Goal: Transaction & Acquisition: Purchase product/service

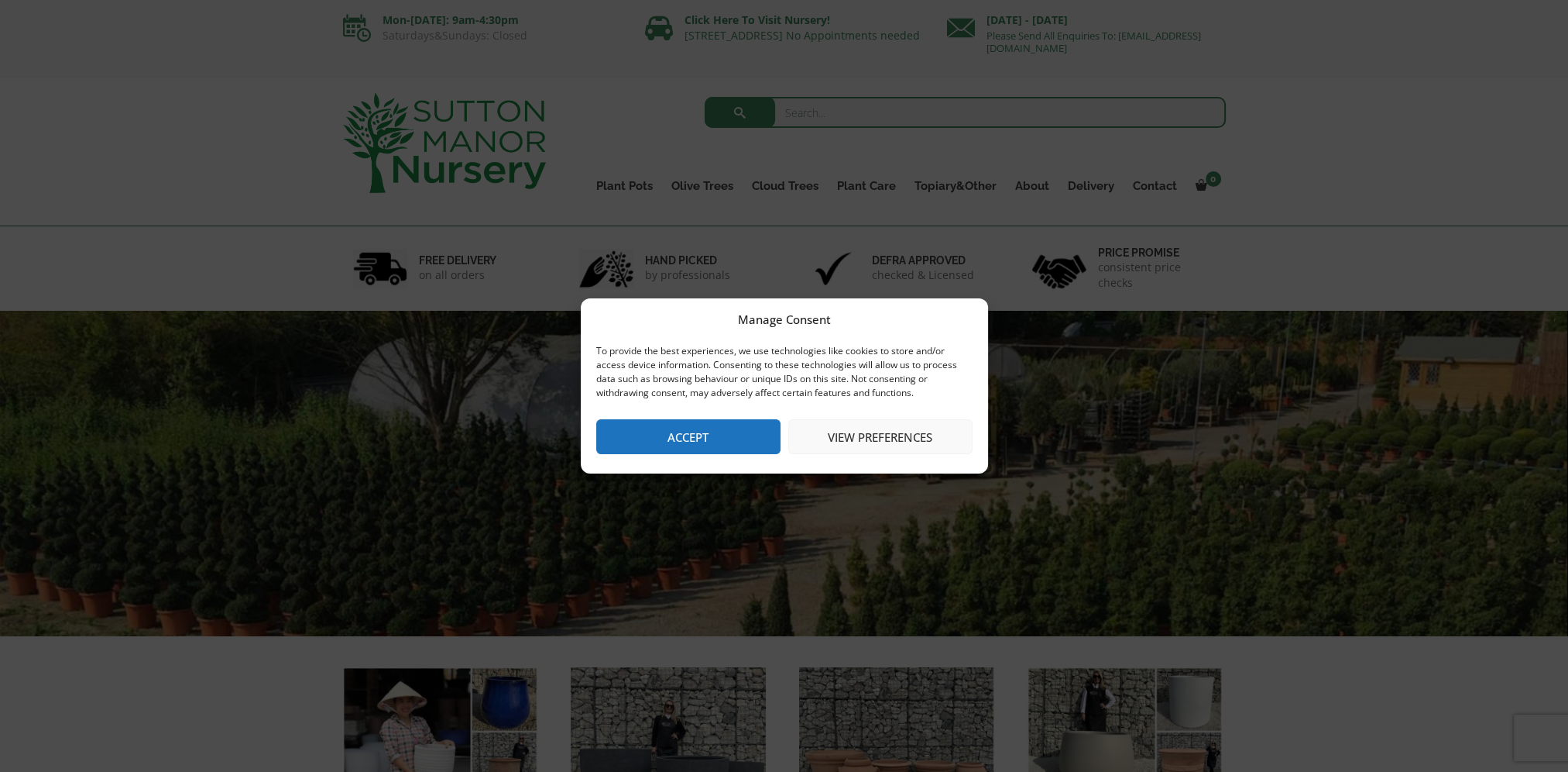
click at [696, 444] on button "Accept" at bounding box center [688, 437] width 184 height 35
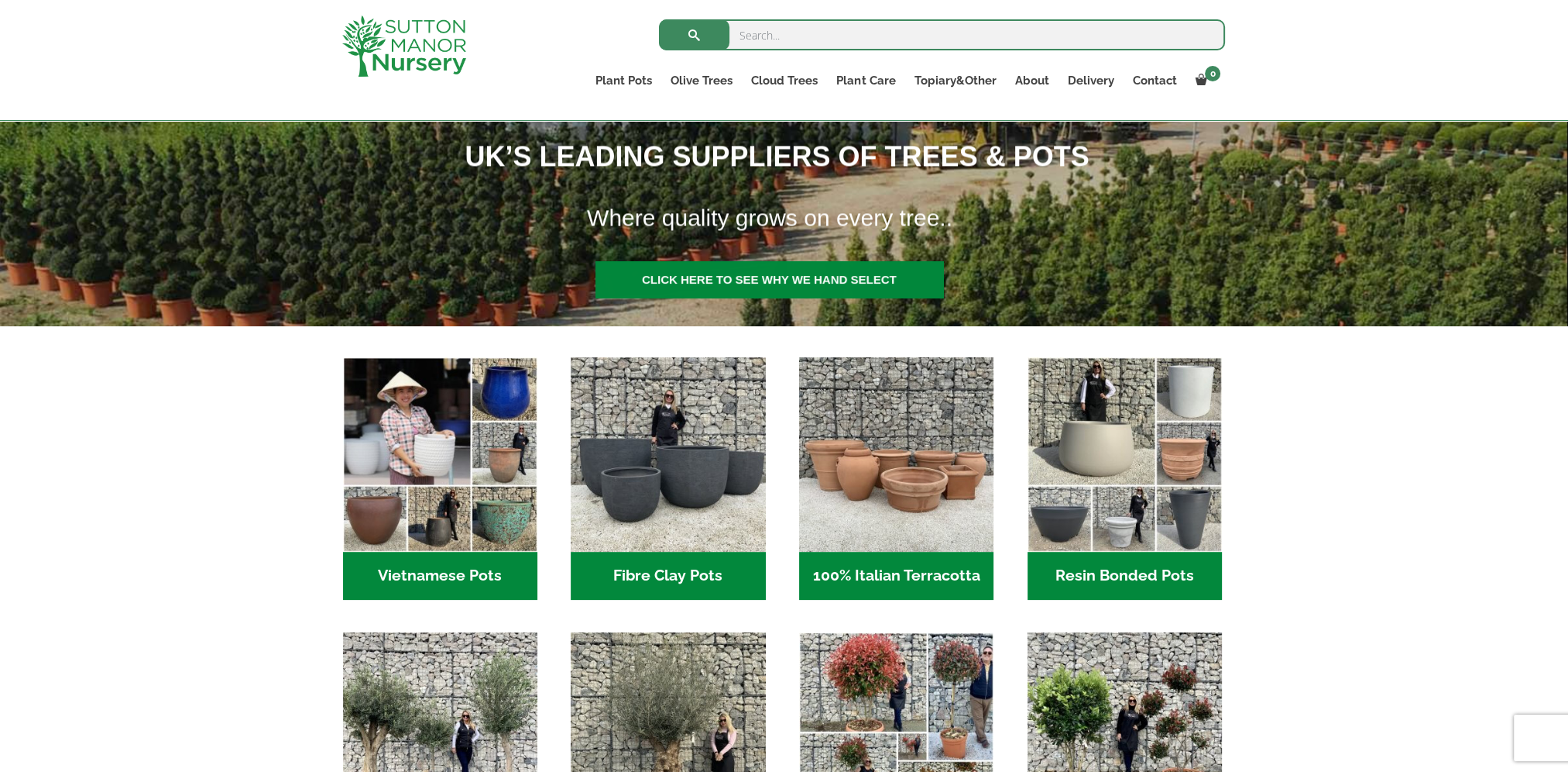
scroll to position [465, 0]
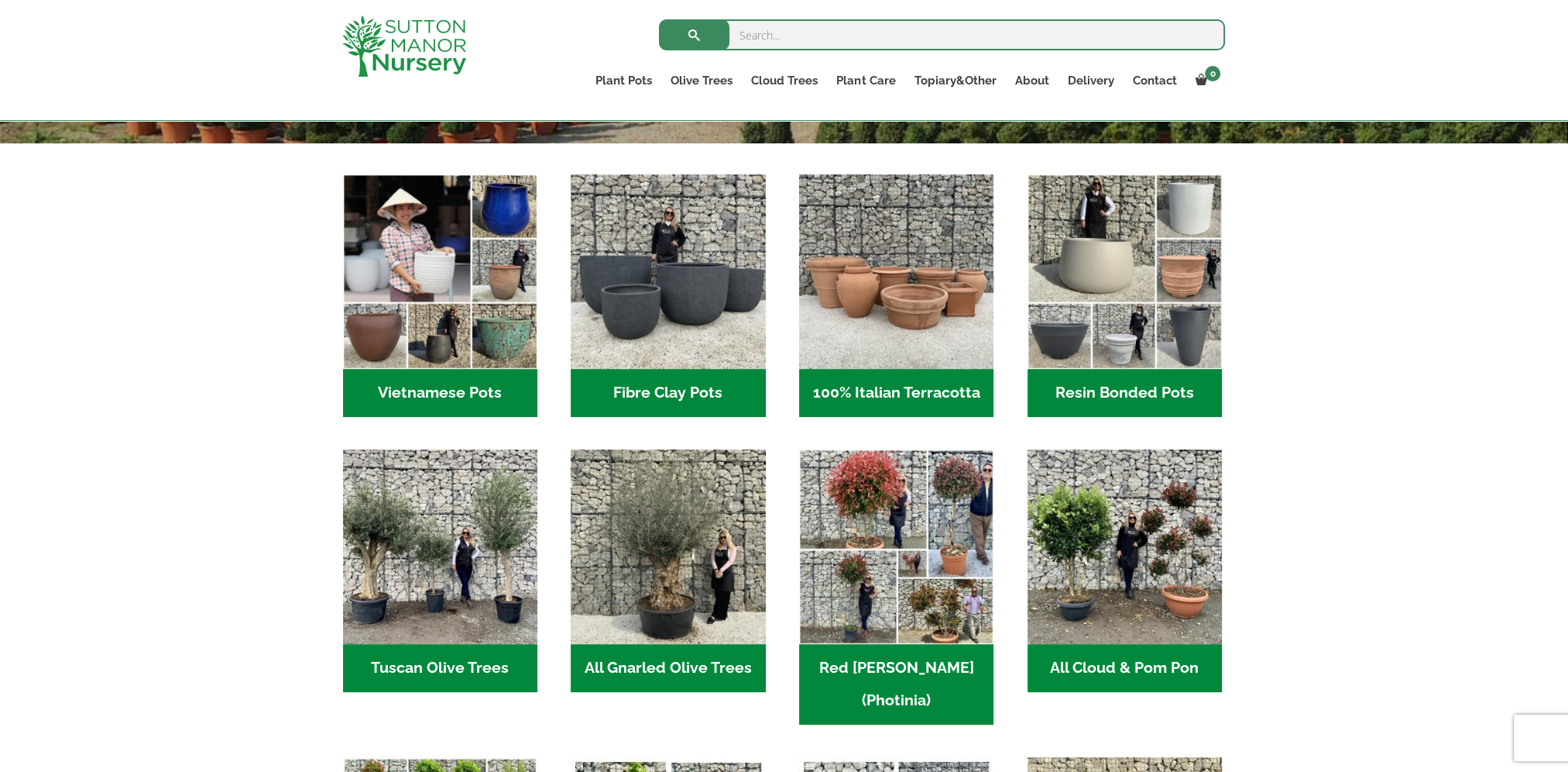
click at [456, 598] on img "Visit product category Tuscan Olive Trees" at bounding box center [440, 547] width 194 height 194
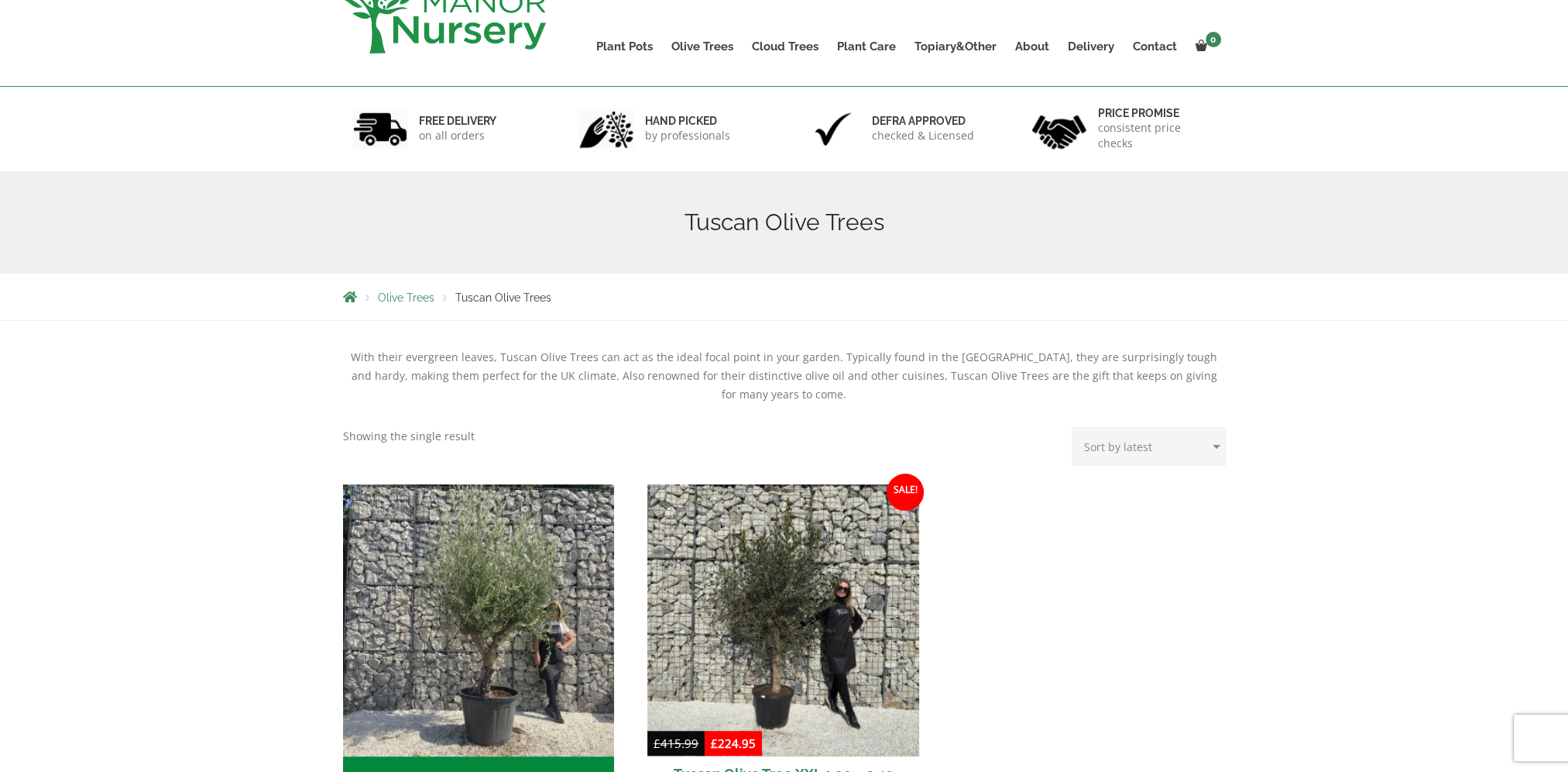
scroll to position [310, 0]
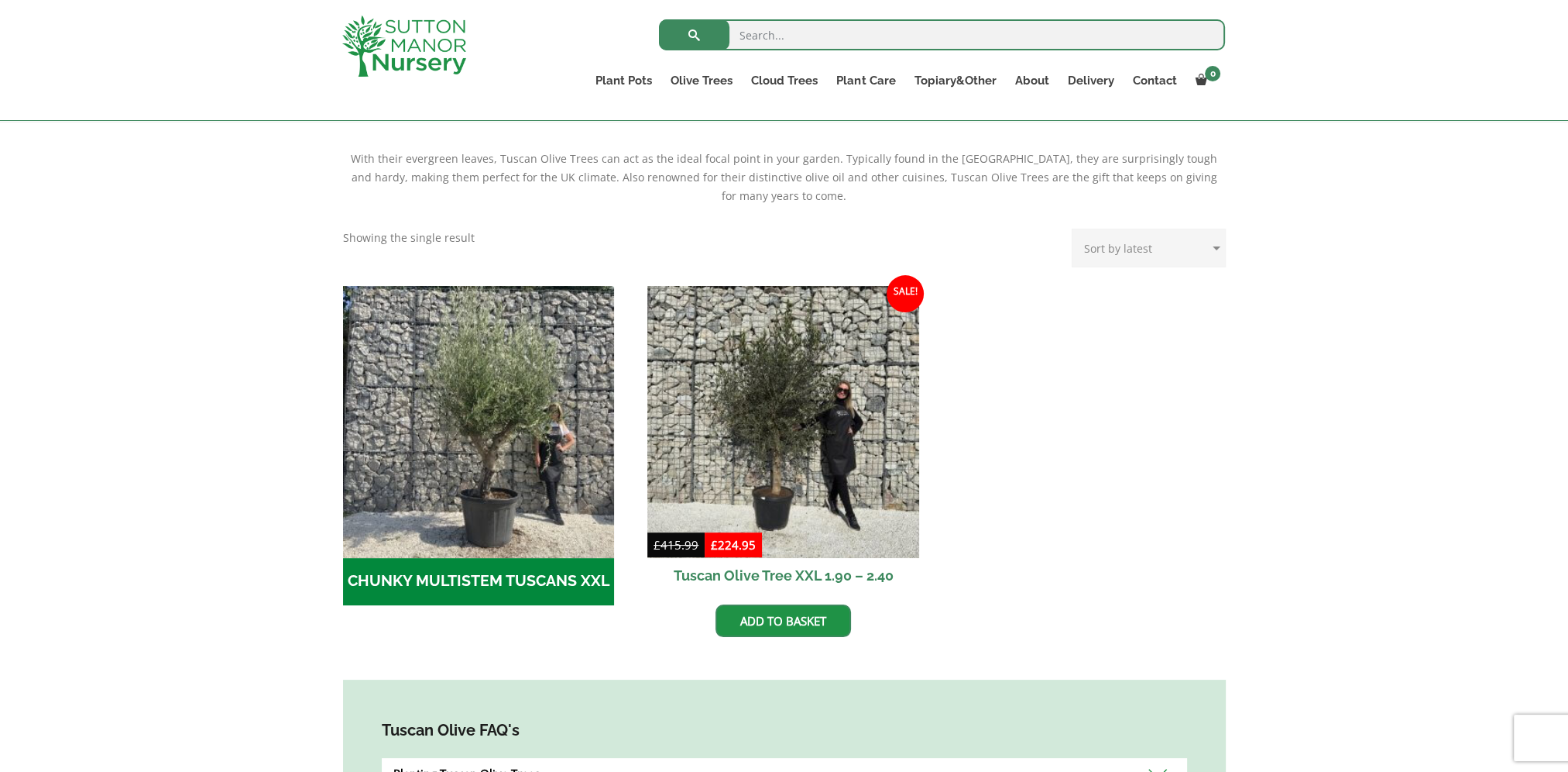
click at [521, 483] on img "Visit product category CHUNKY MULTISTEM TUSCANS XXL" at bounding box center [479, 422] width 272 height 272
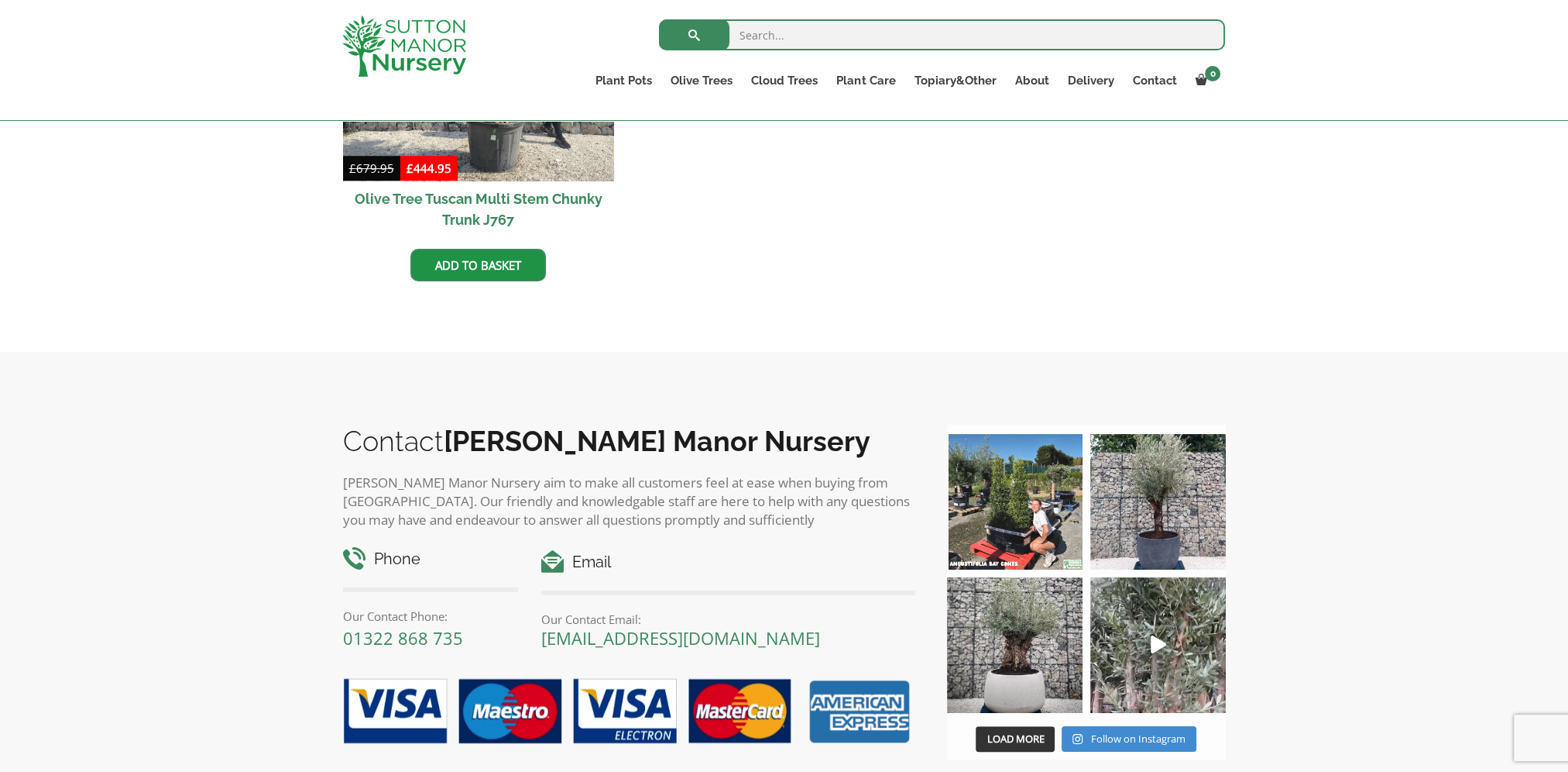
scroll to position [1240, 0]
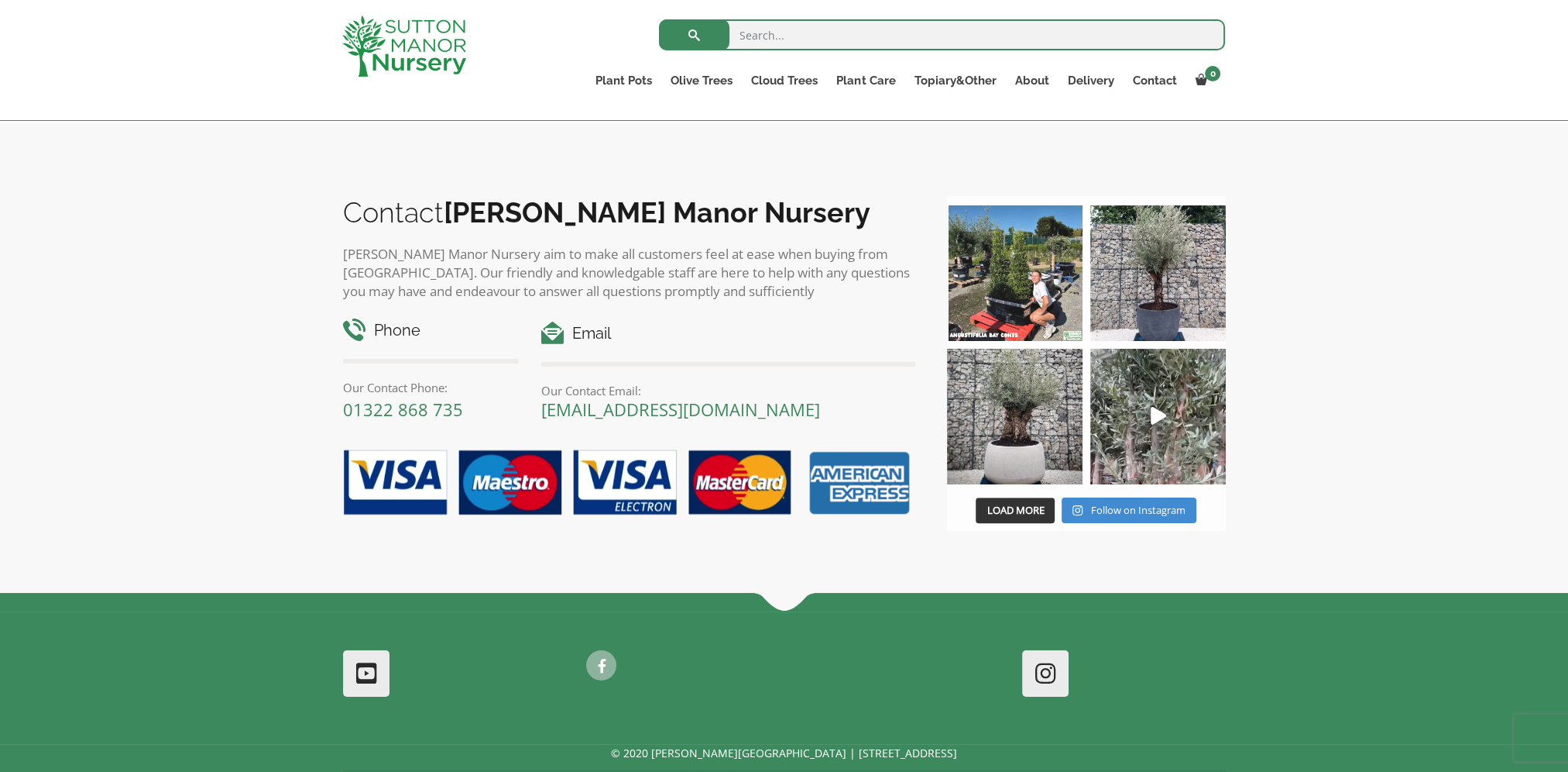
click at [782, 83] on link "Cloud Trees" at bounding box center [784, 80] width 85 height 21
click at [0, 0] on link "Ilex Crenata Cloud Trees" at bounding box center [0, 0] width 0 height 0
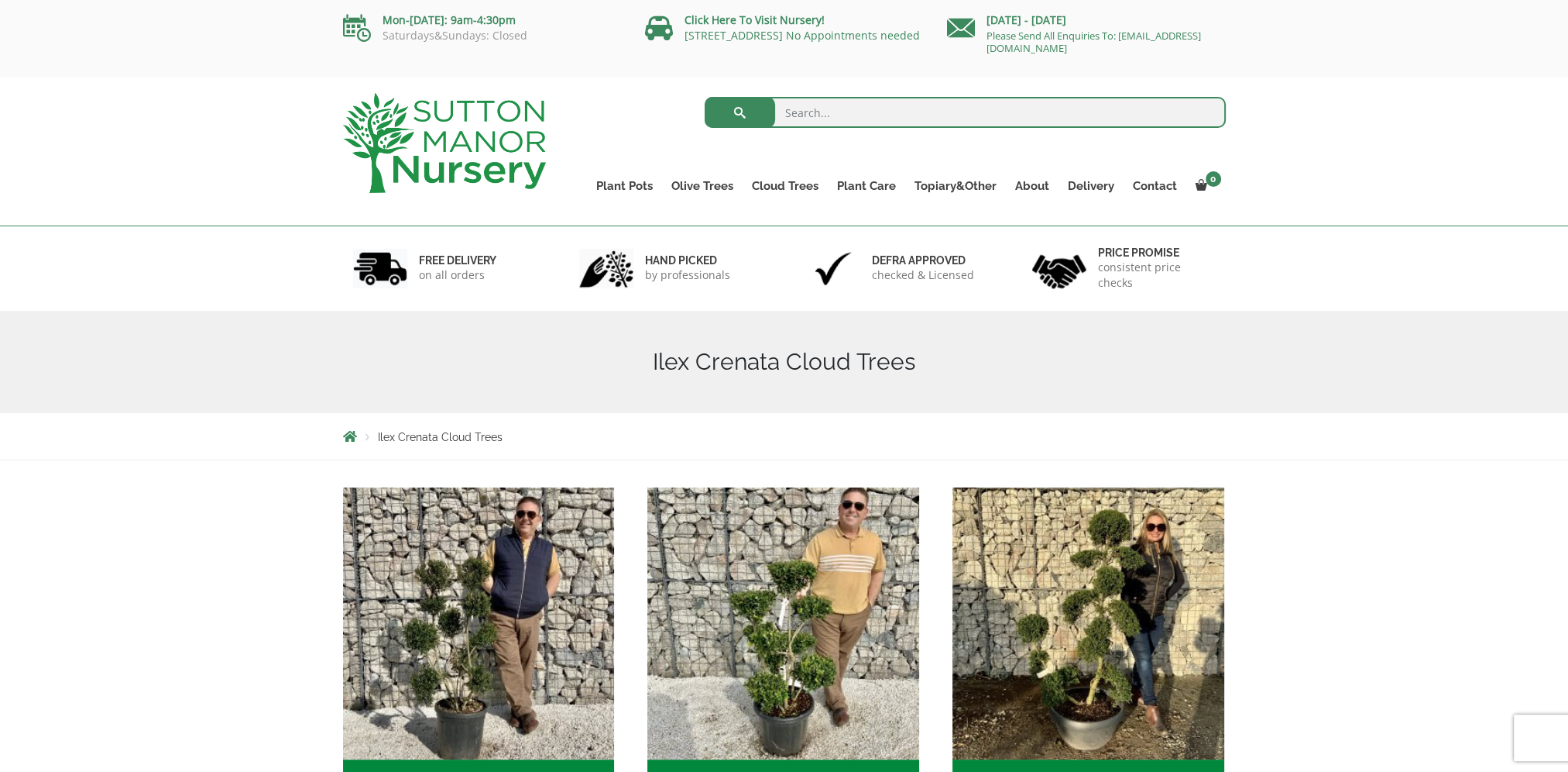
click at [474, 164] on img at bounding box center [444, 143] width 203 height 100
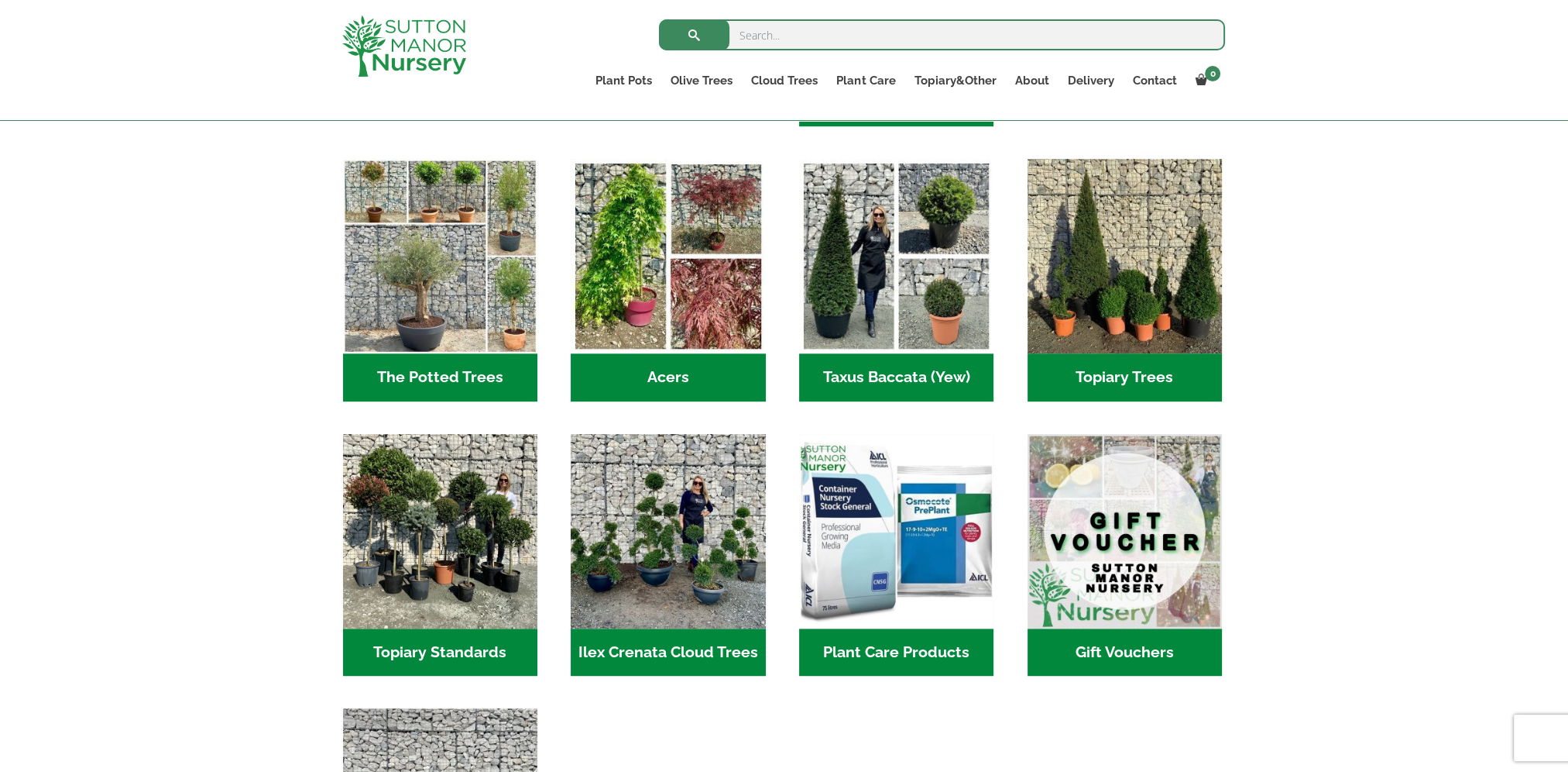
scroll to position [1240, 0]
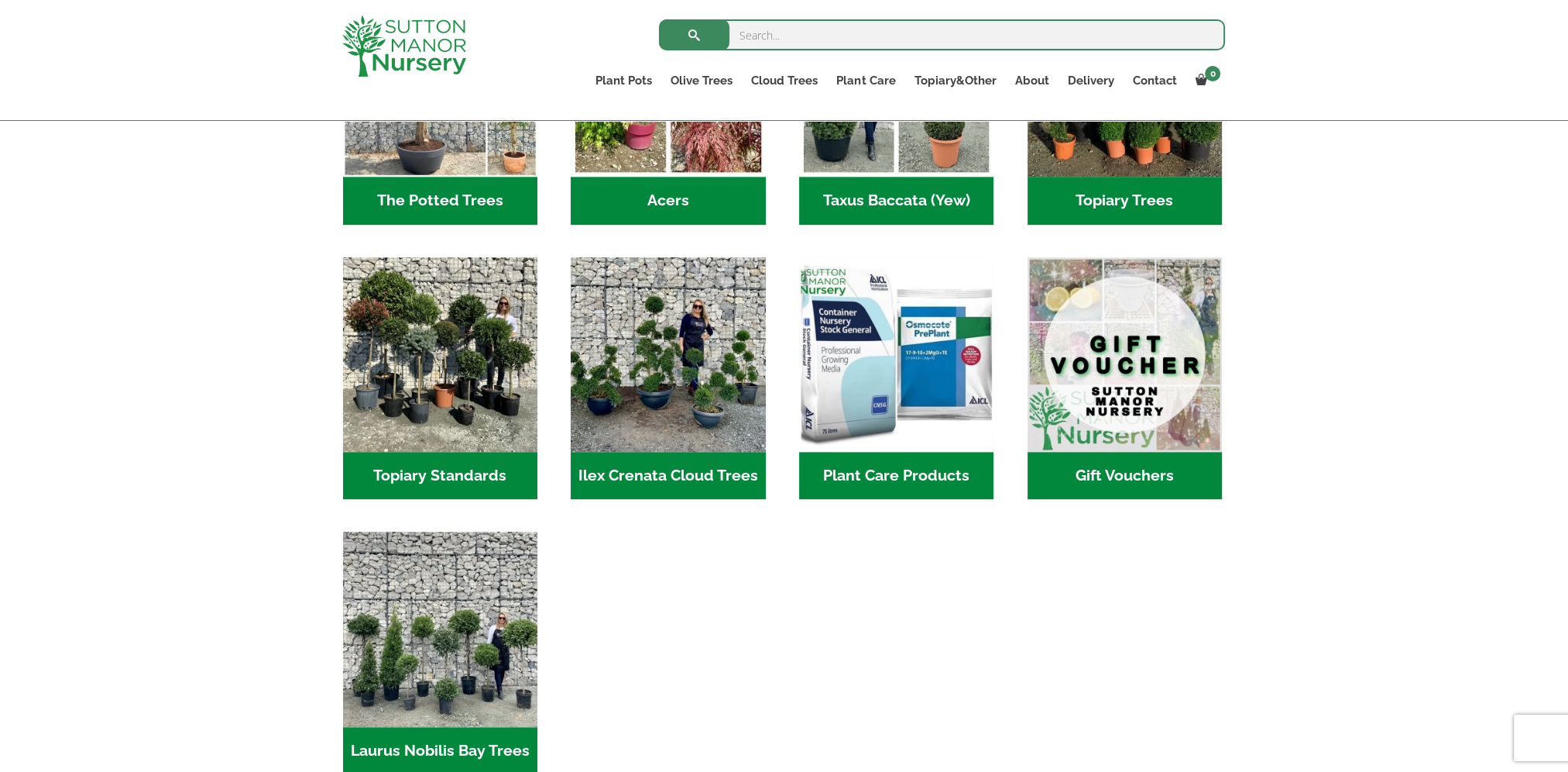
click at [434, 291] on img "Visit product category Topiary Standards" at bounding box center [440, 355] width 194 height 194
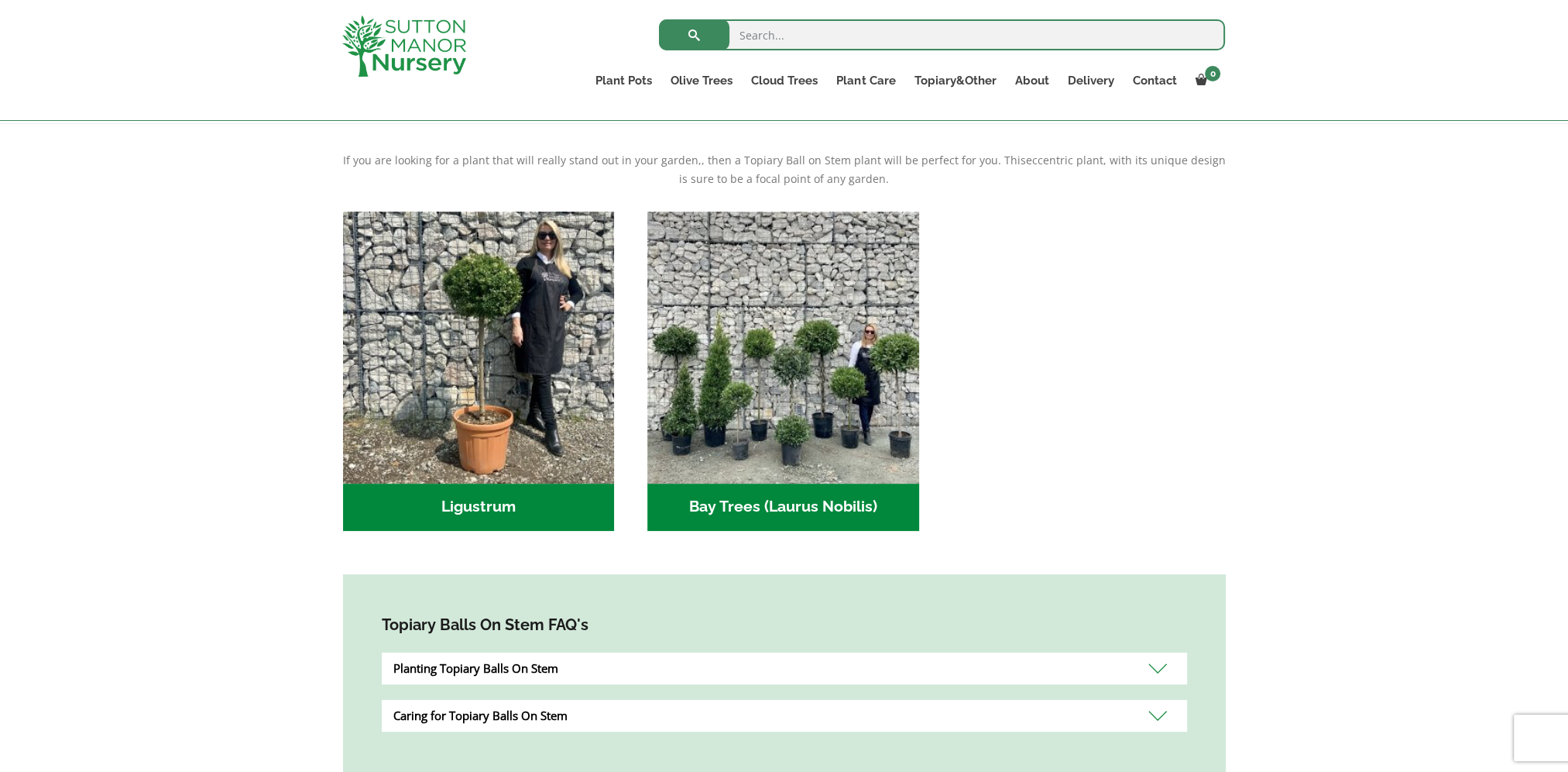
scroll to position [310, 0]
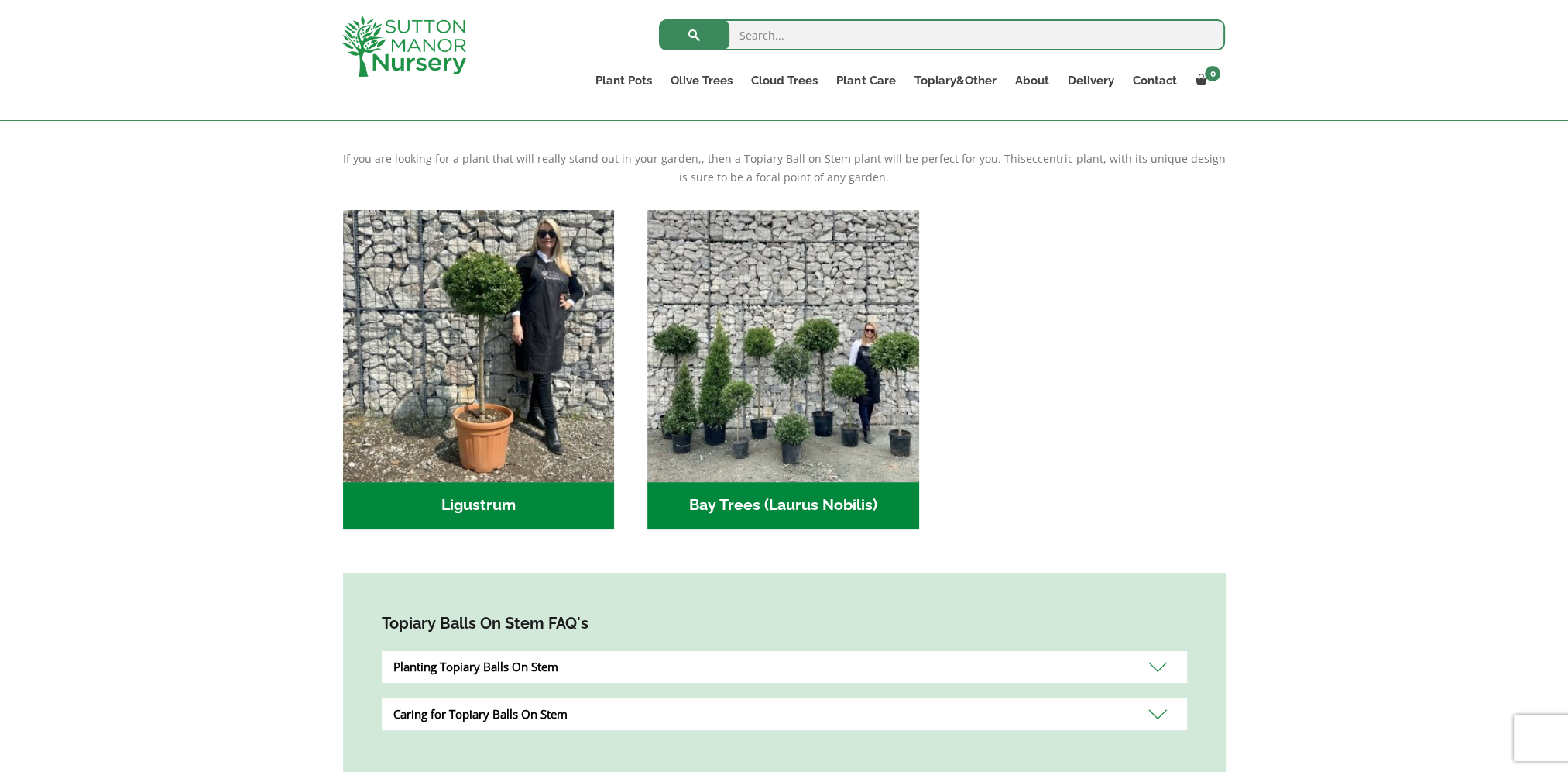
click at [437, 302] on img "Visit product category Ligustrum" at bounding box center [479, 346] width 272 height 272
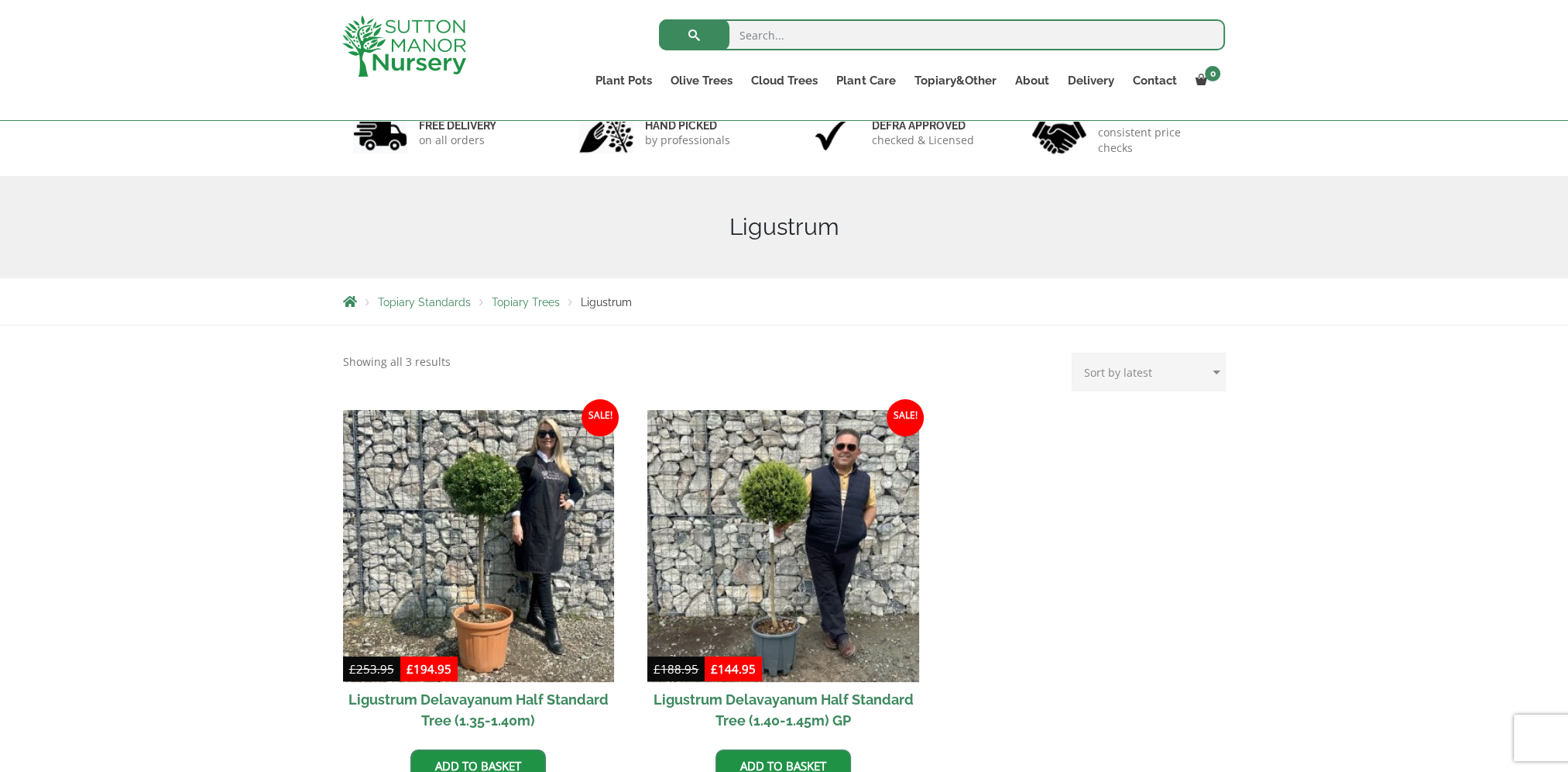
scroll to position [310, 0]
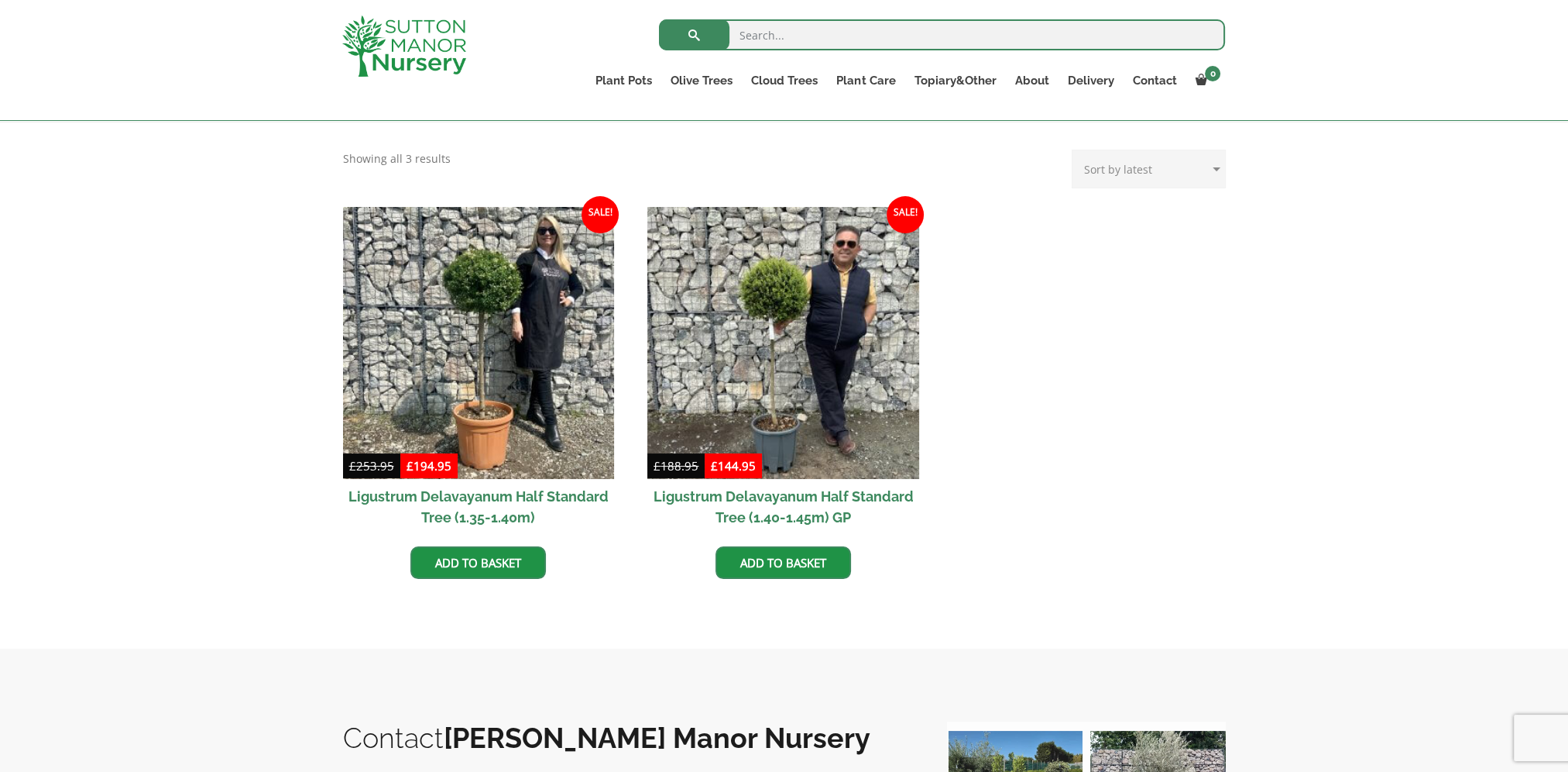
click at [446, 57] on img at bounding box center [404, 46] width 124 height 61
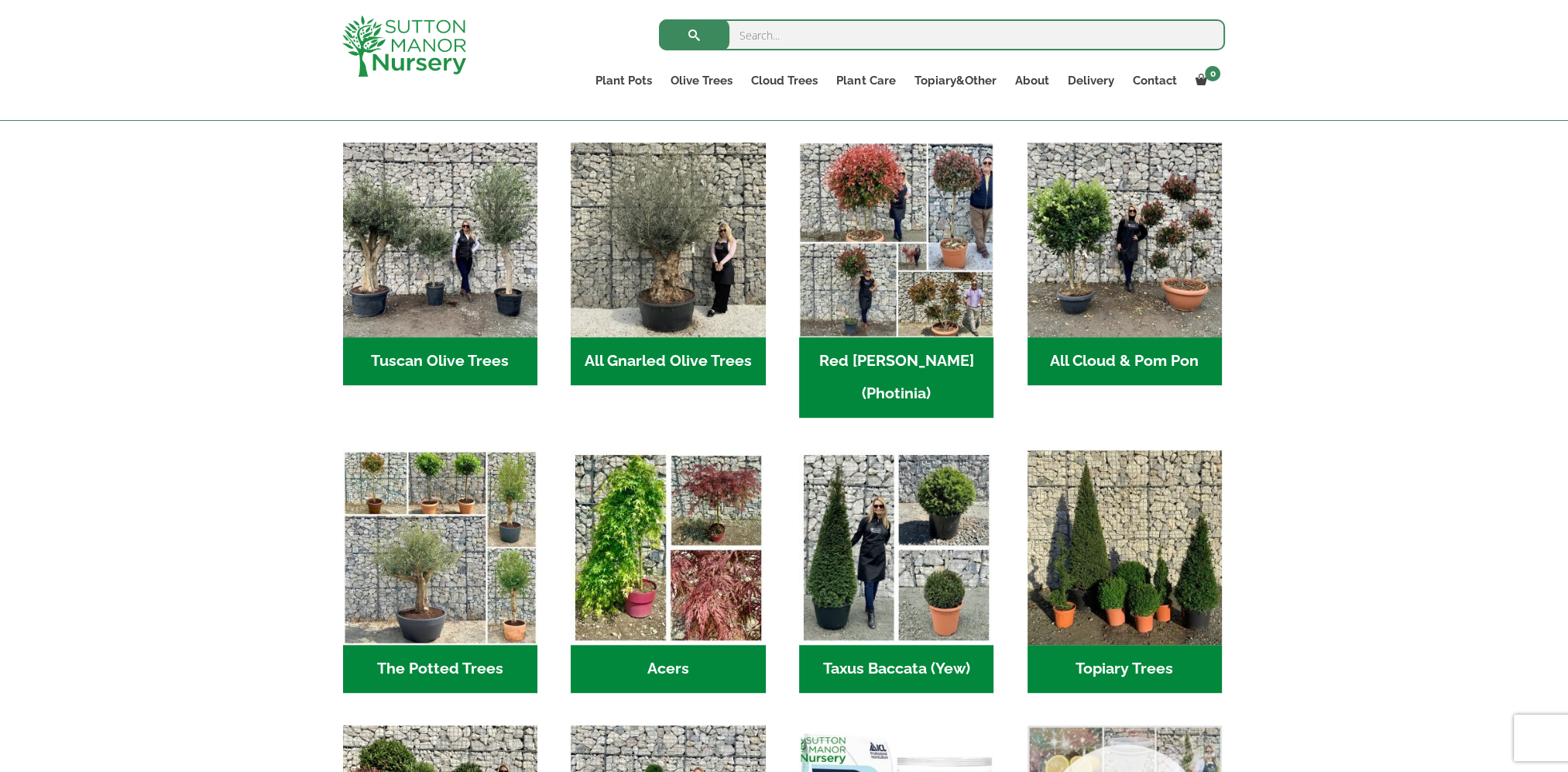
scroll to position [775, 0]
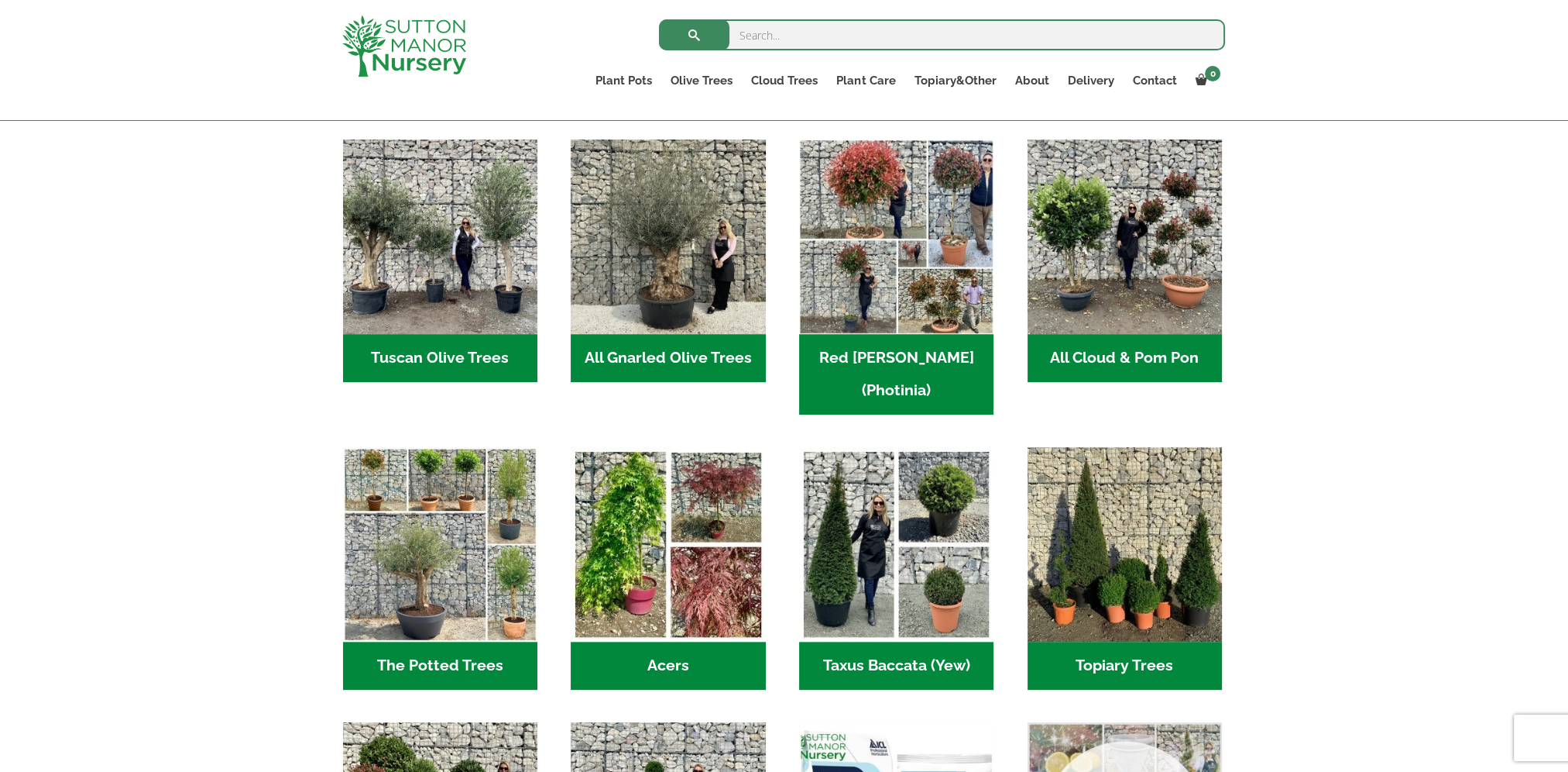
click at [465, 565] on img "Visit product category The Potted Trees" at bounding box center [440, 544] width 194 height 194
click at [452, 267] on img "Visit product category Tuscan Olive Trees" at bounding box center [440, 237] width 194 height 194
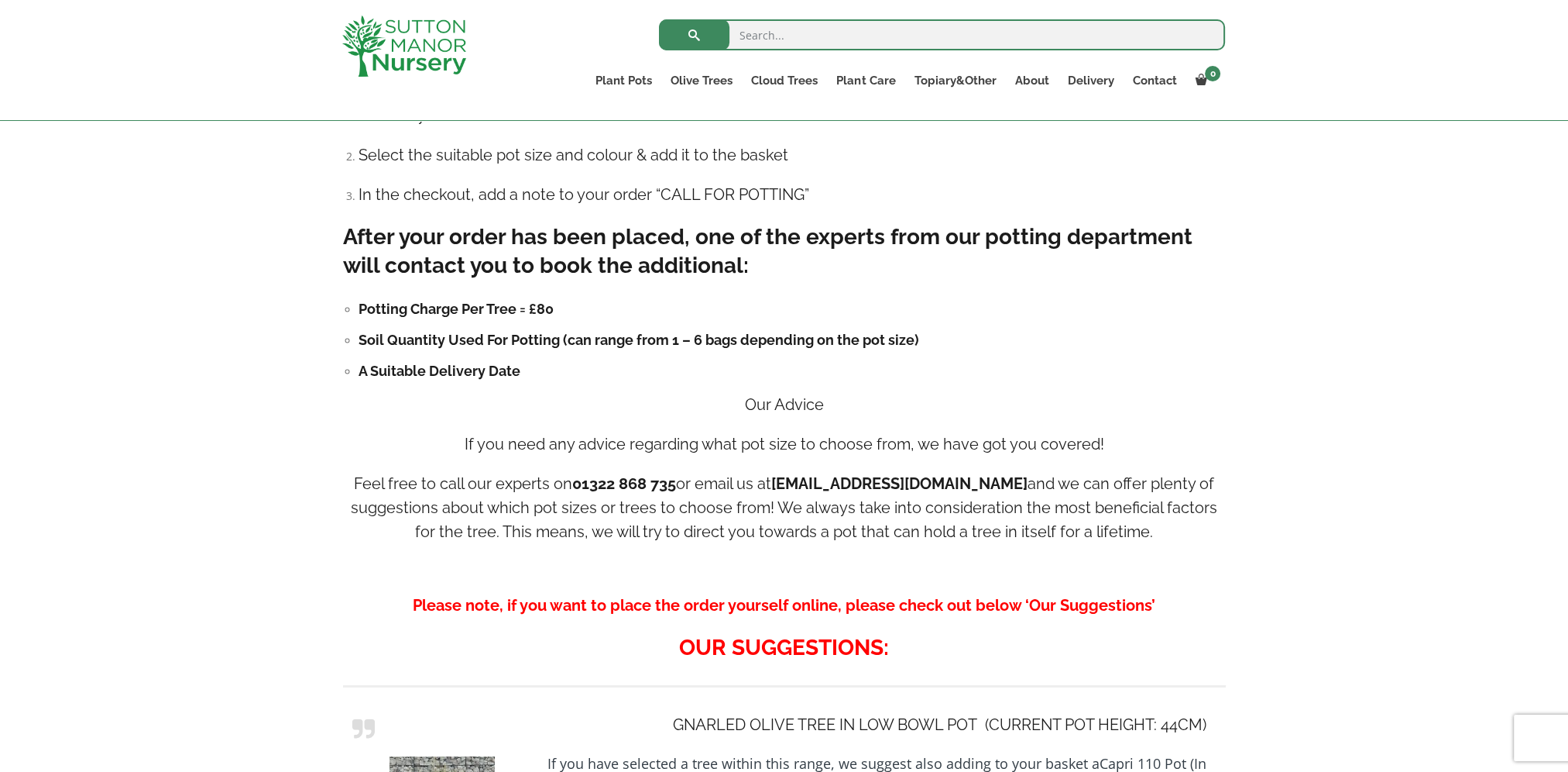
scroll to position [1317, 0]
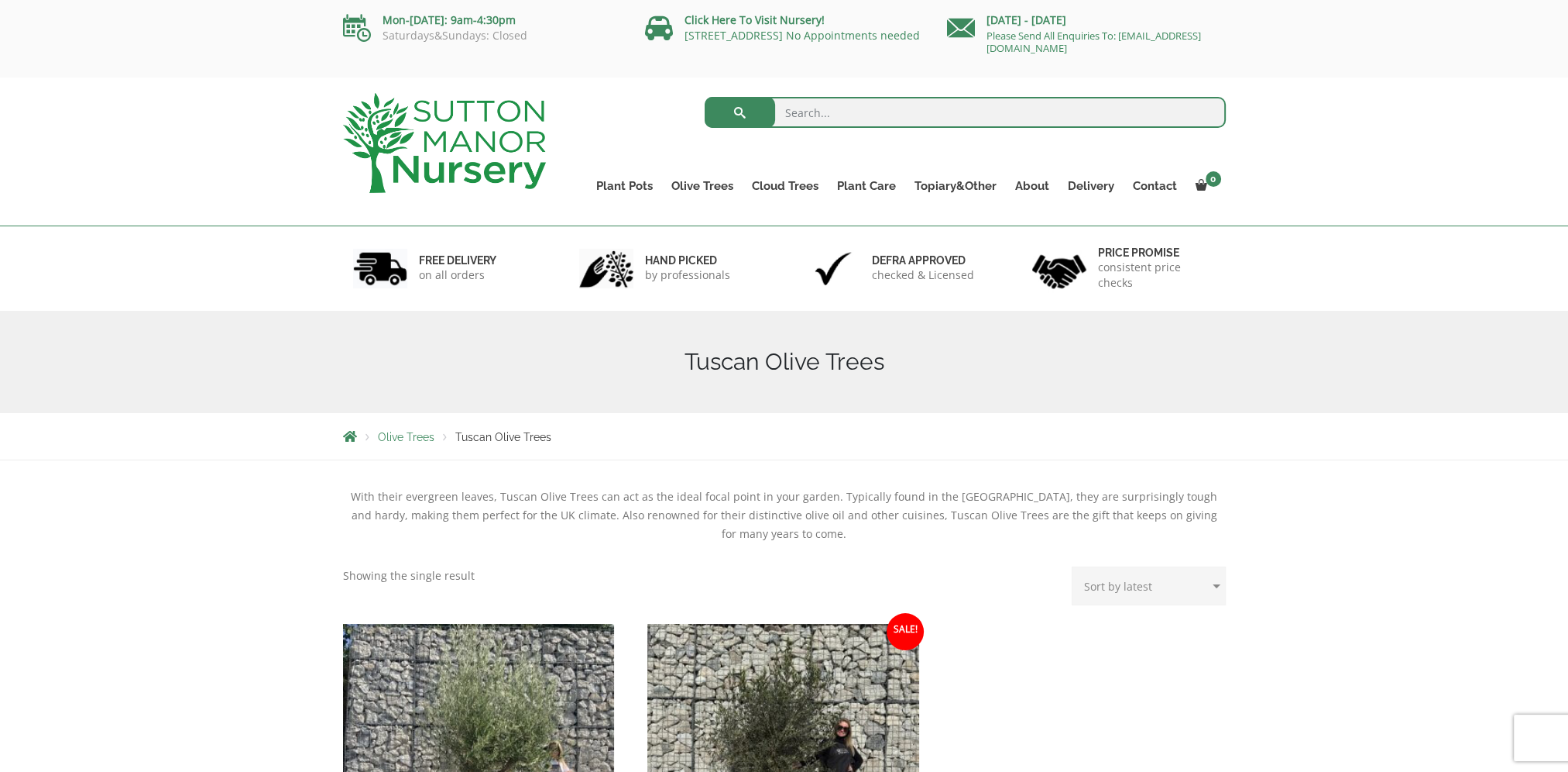
scroll to position [388, 0]
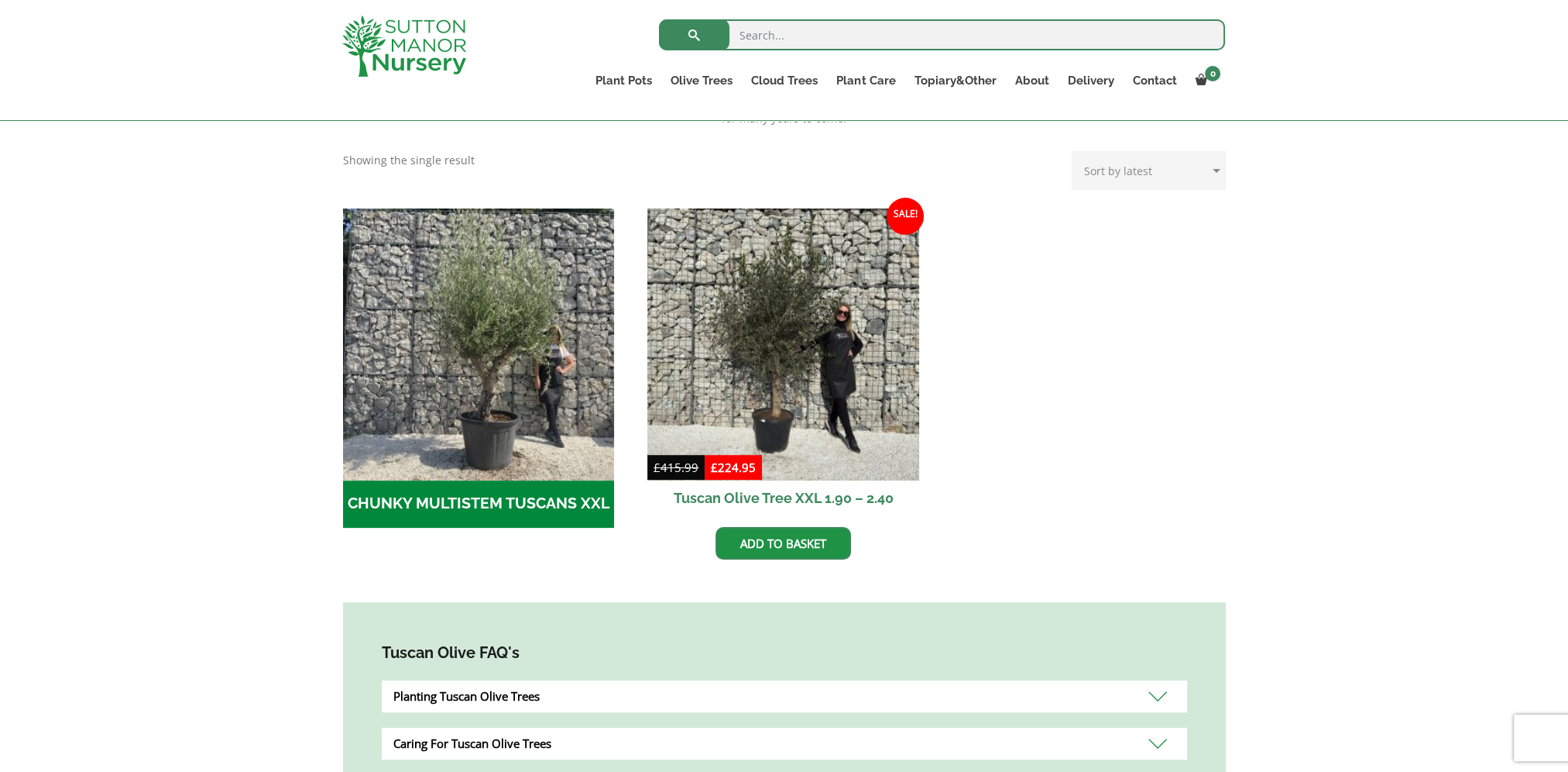
click at [859, 310] on img at bounding box center [784, 344] width 272 height 272
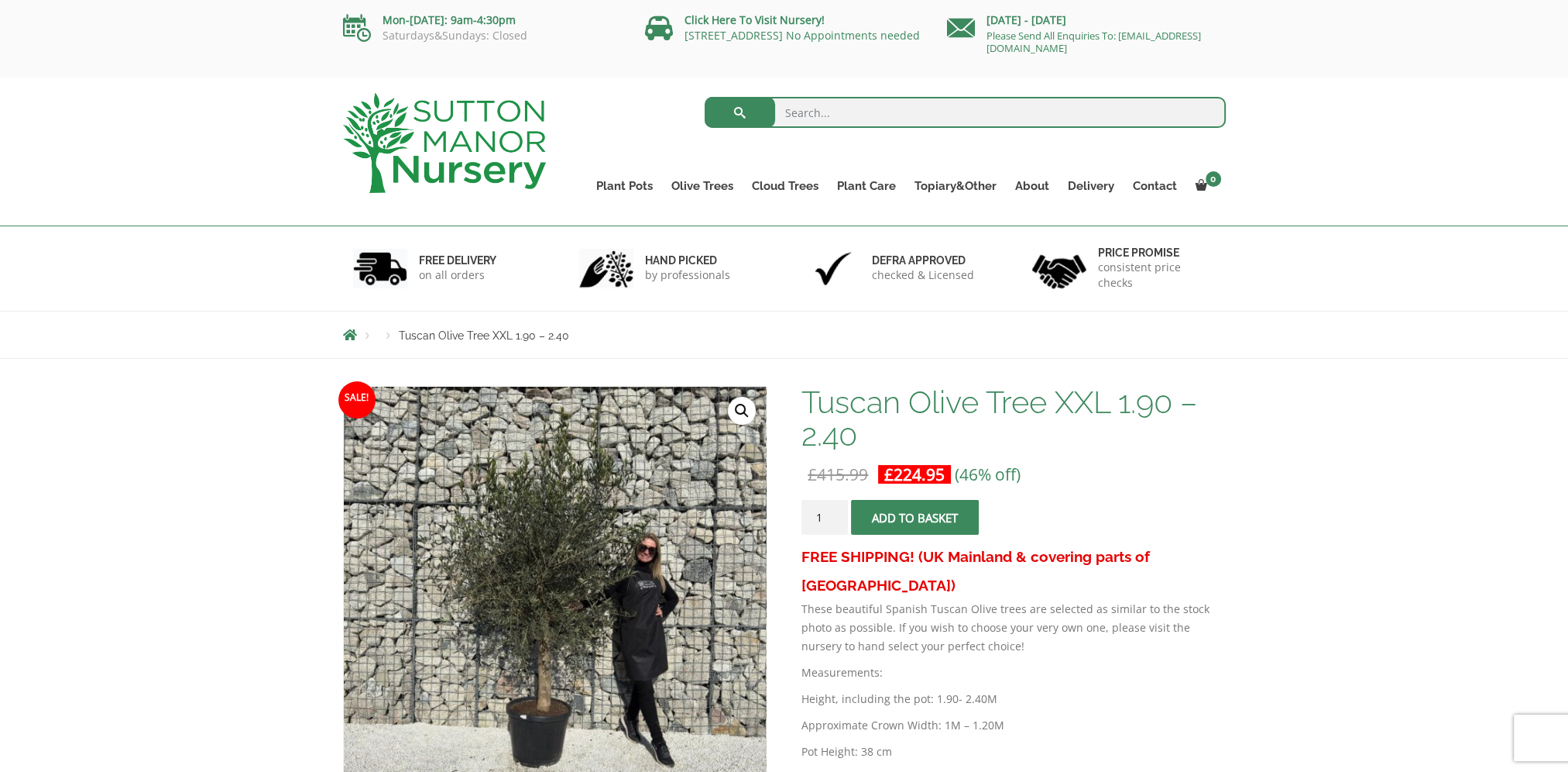
scroll to position [155, 0]
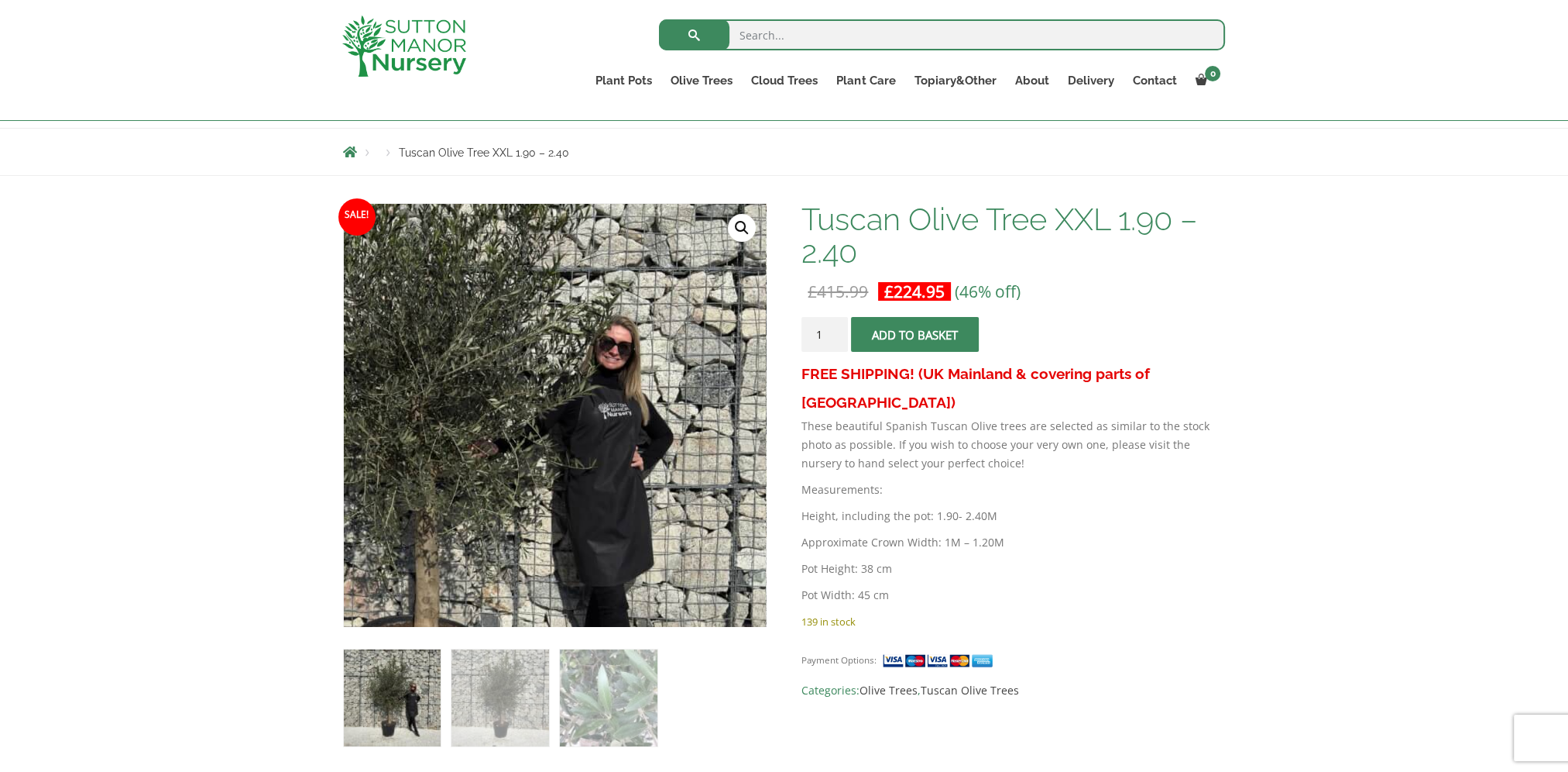
click at [684, 391] on img at bounding box center [446, 435] width 774 height 775
